Goal: Find specific page/section: Find specific page/section

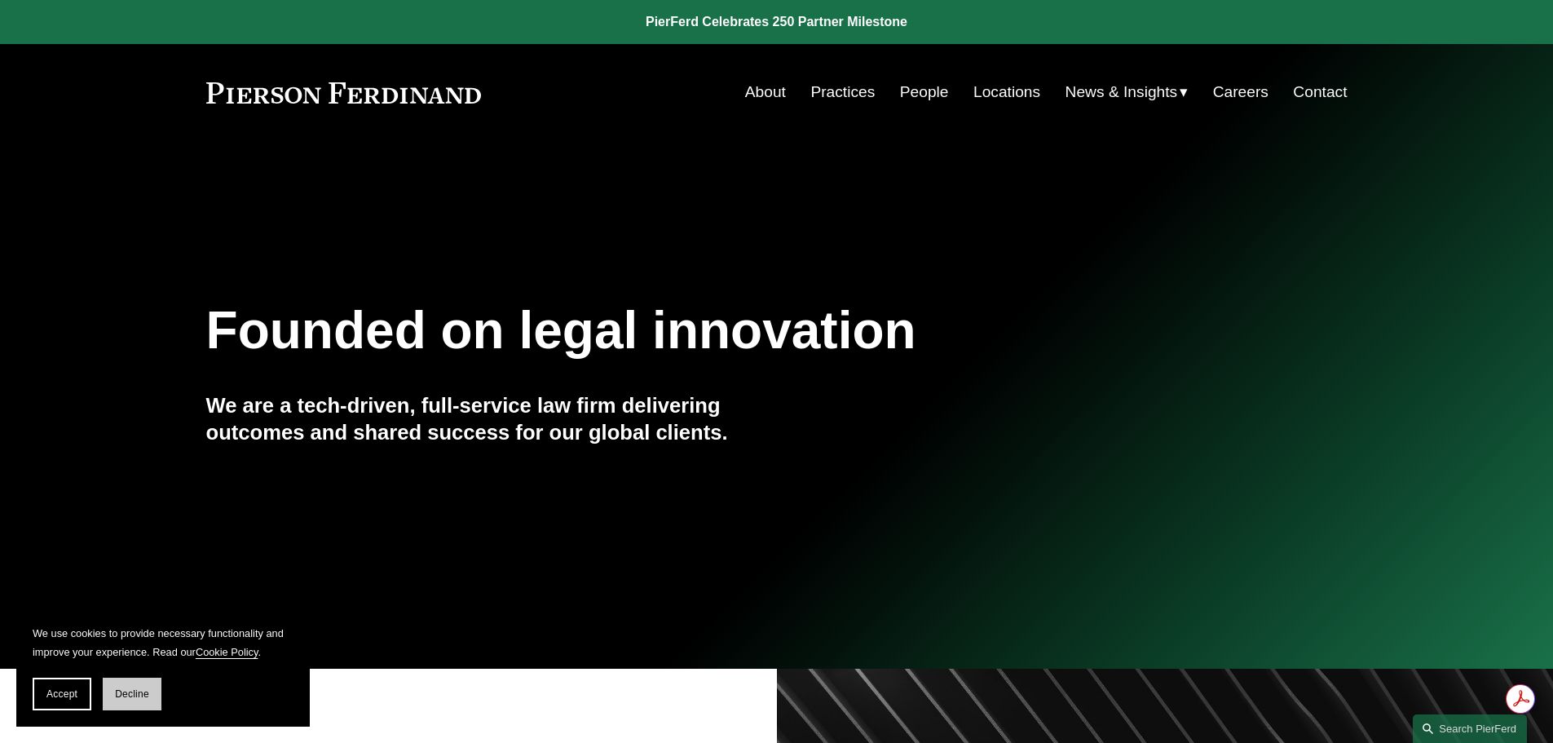
click at [126, 699] on button "Decline" at bounding box center [132, 693] width 59 height 33
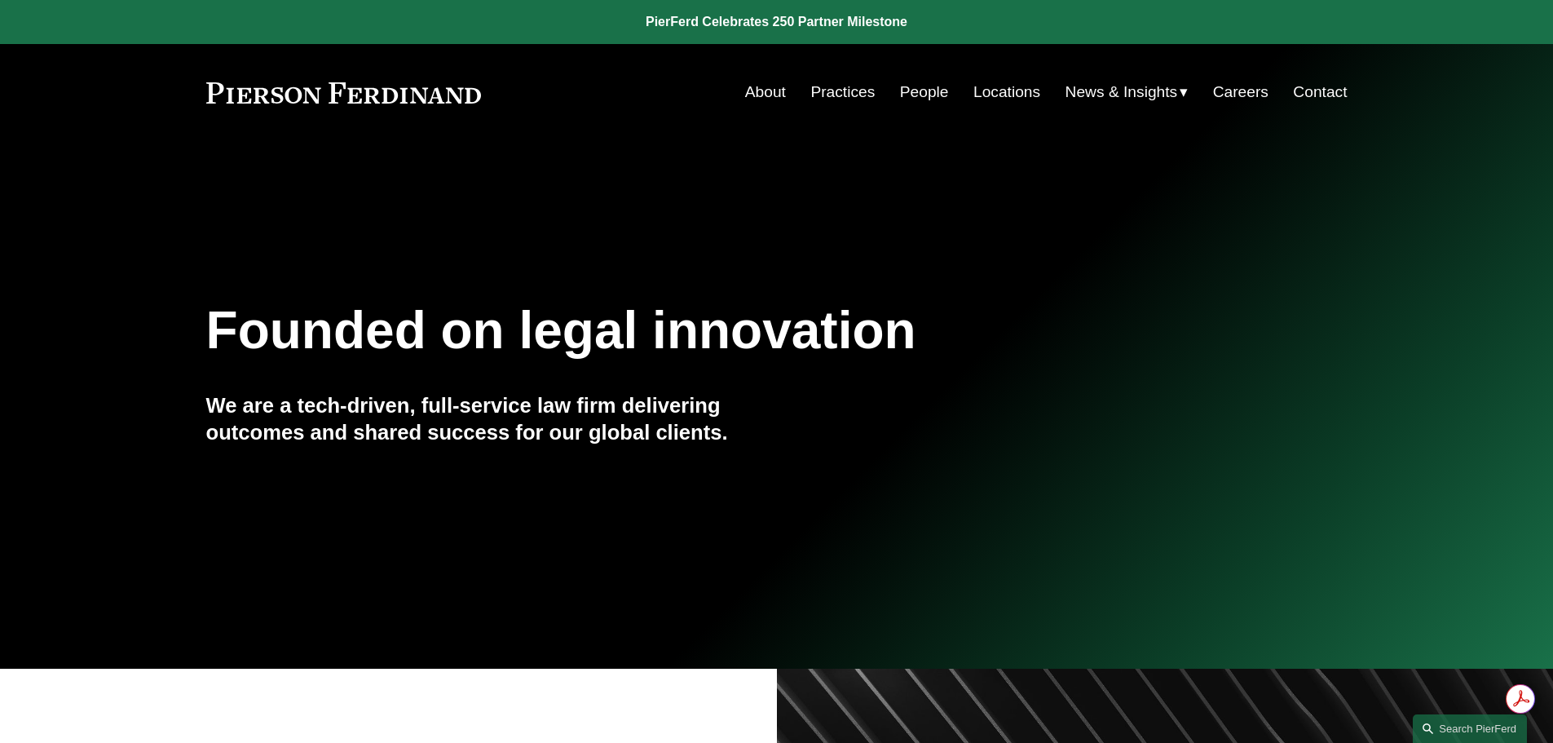
click at [1247, 90] on link "Careers" at bounding box center [1240, 92] width 55 height 31
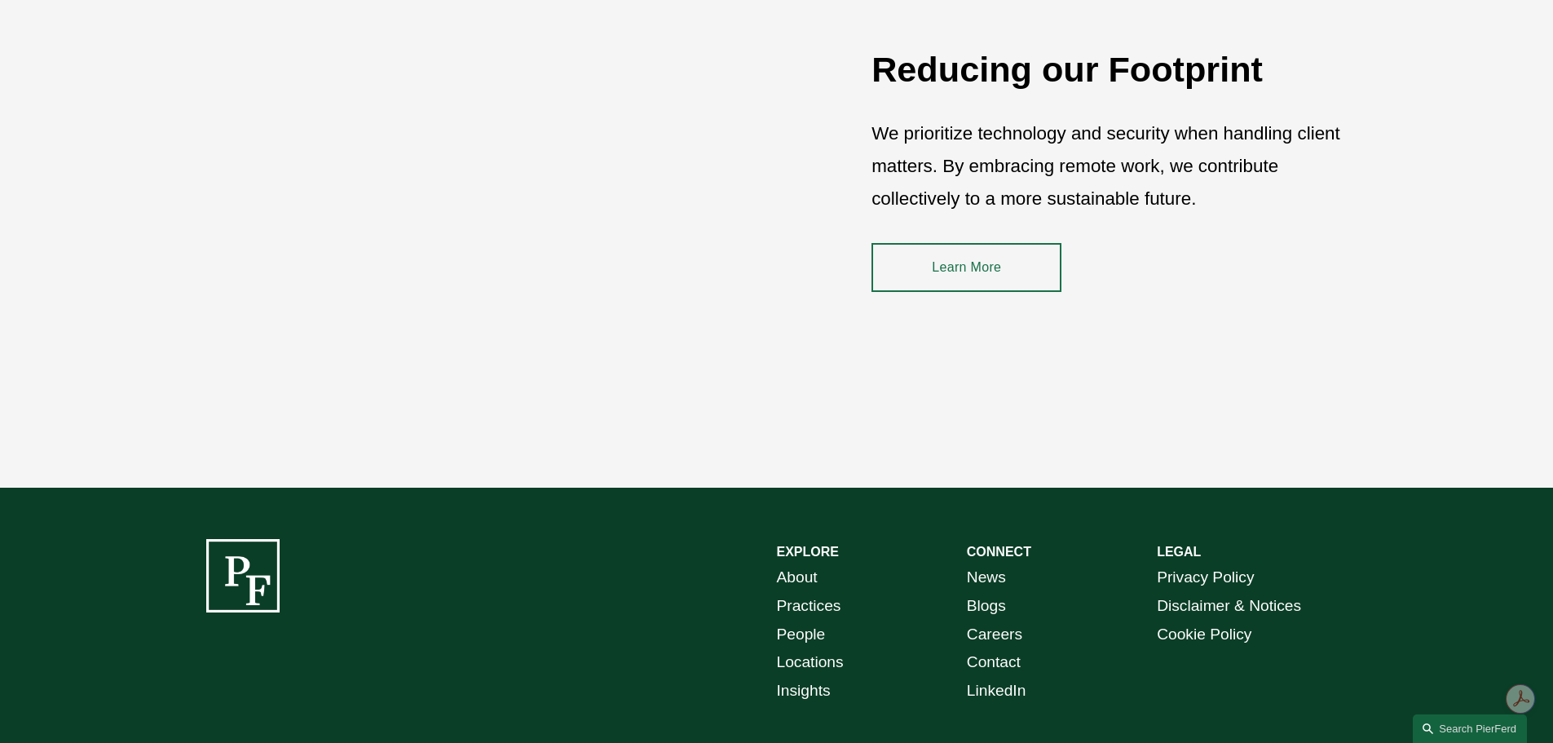
scroll to position [2484, 0]
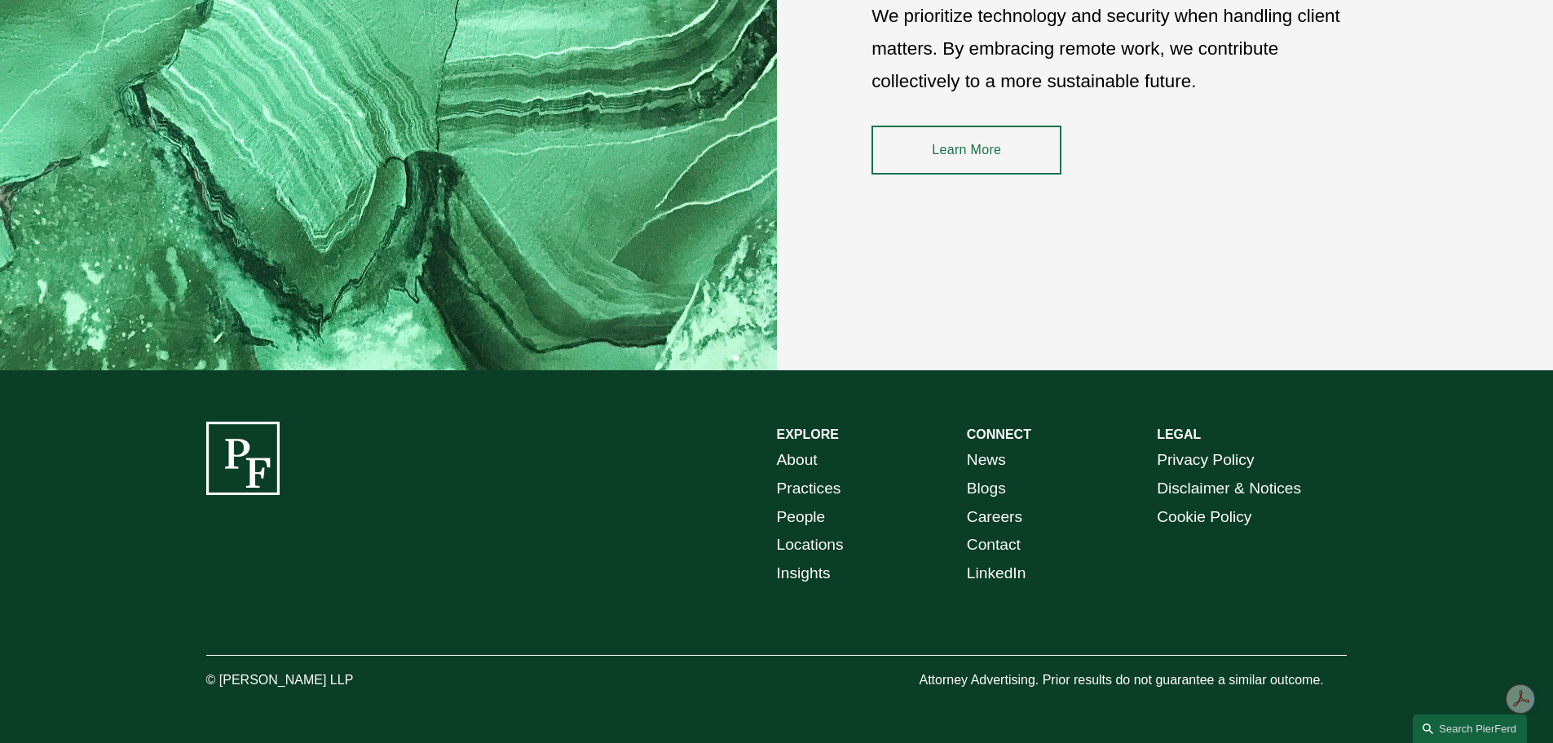
click at [1017, 518] on link "Careers" at bounding box center [994, 517] width 55 height 29
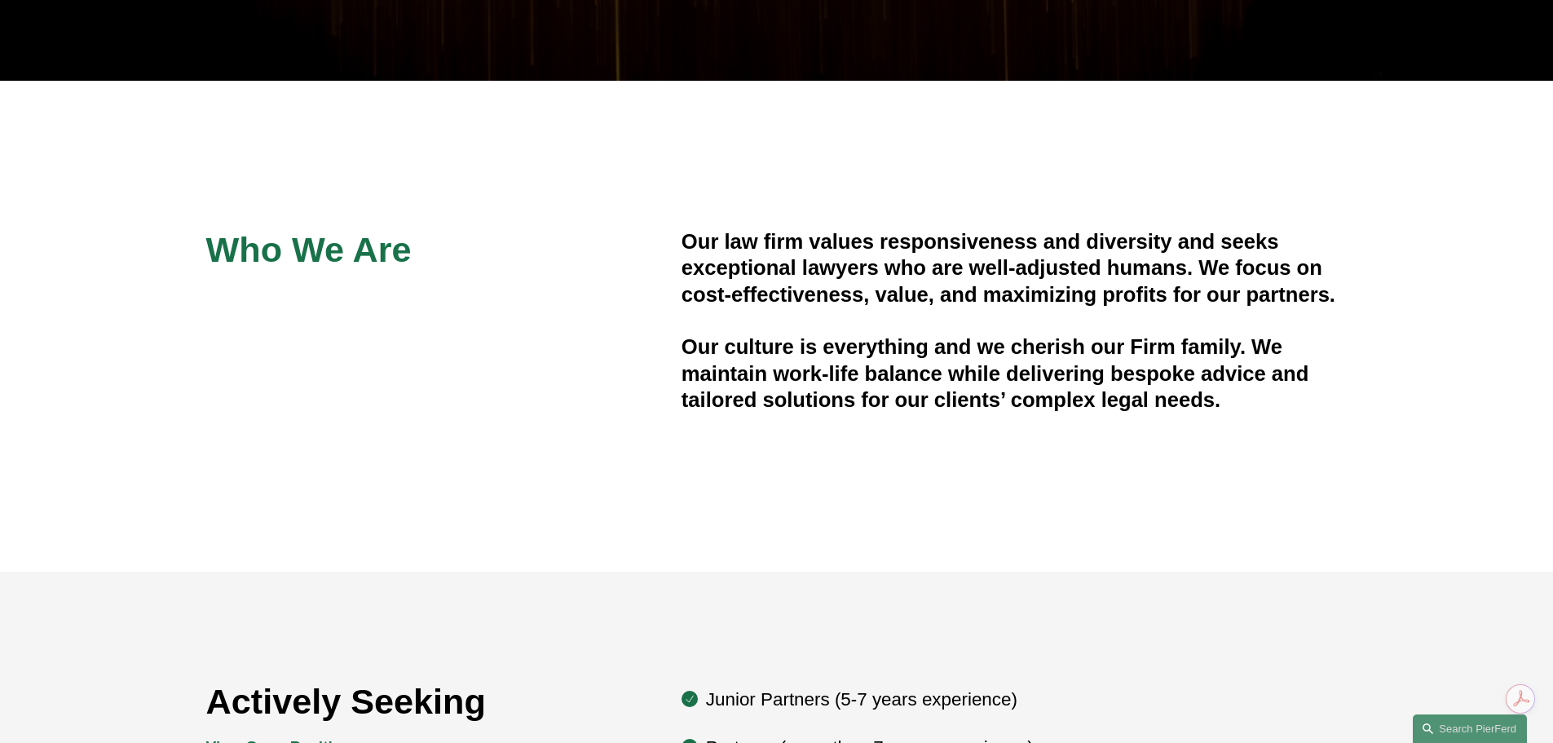
scroll to position [734, 0]
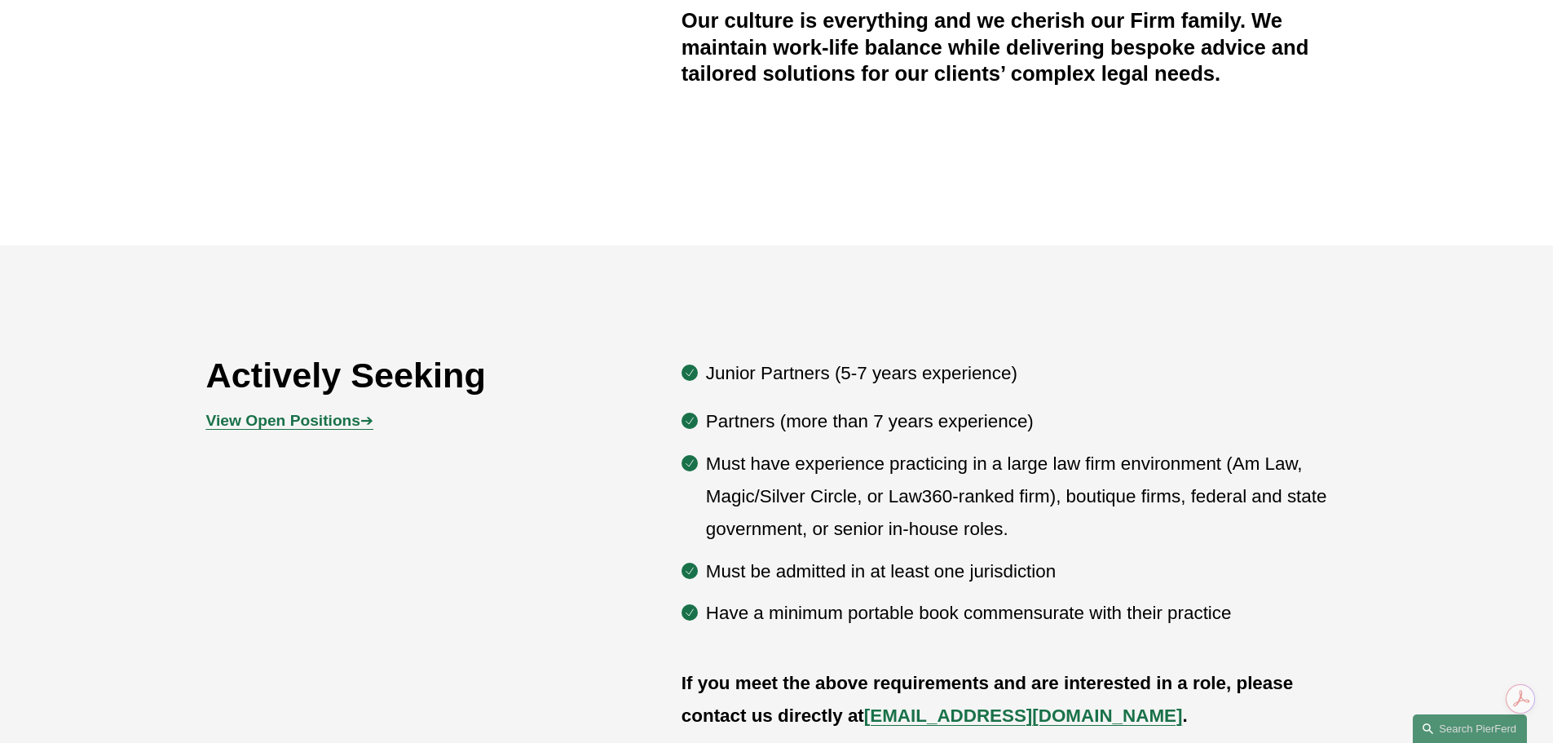
click at [277, 421] on strong "View Open Positions" at bounding box center [283, 420] width 154 height 17
